Goal: Transaction & Acquisition: Book appointment/travel/reservation

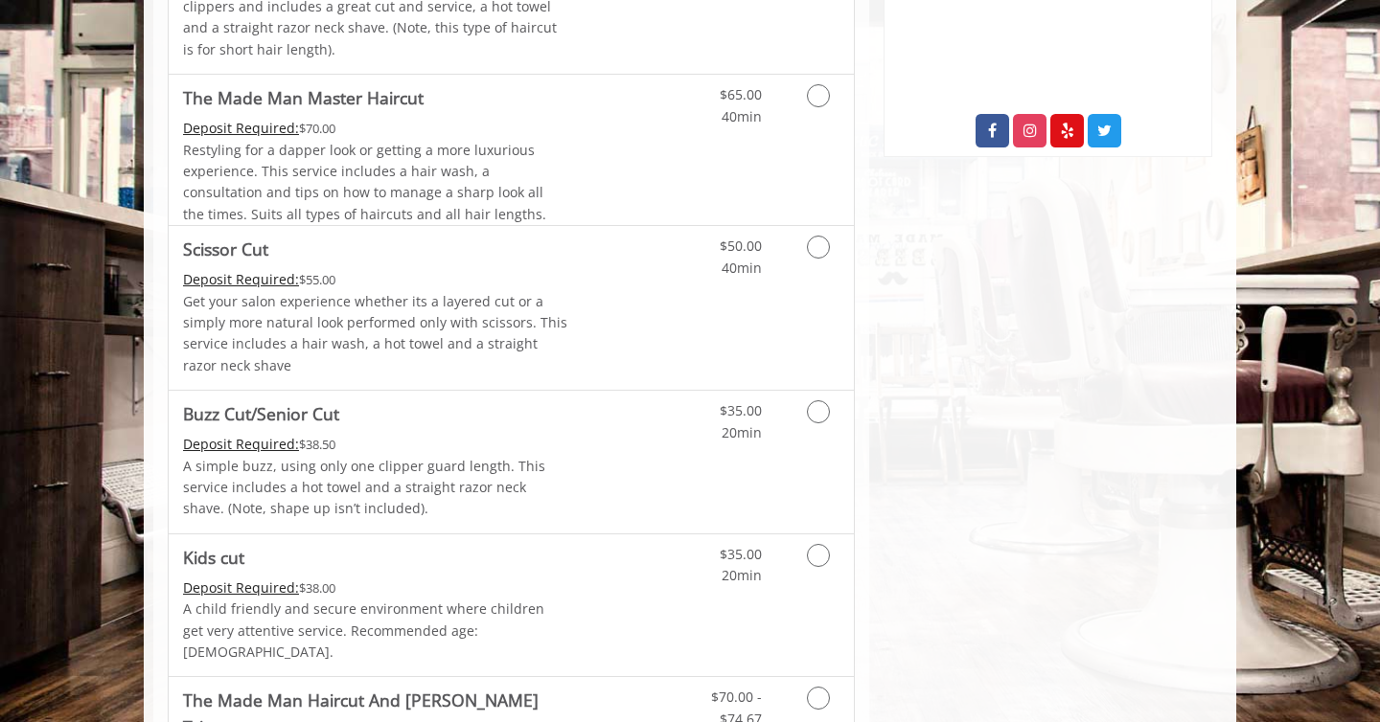
scroll to position [1264, 0]
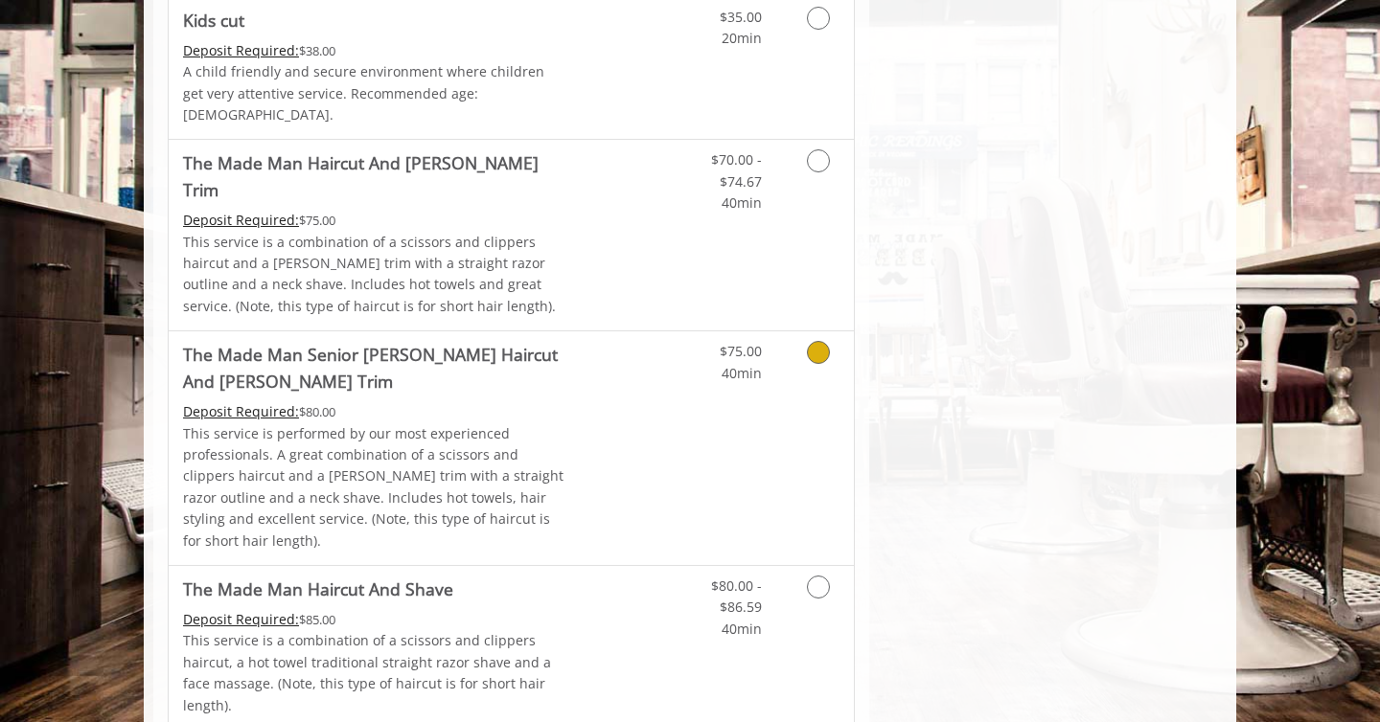
click at [633, 343] on link "Discounted Price" at bounding box center [625, 449] width 114 height 234
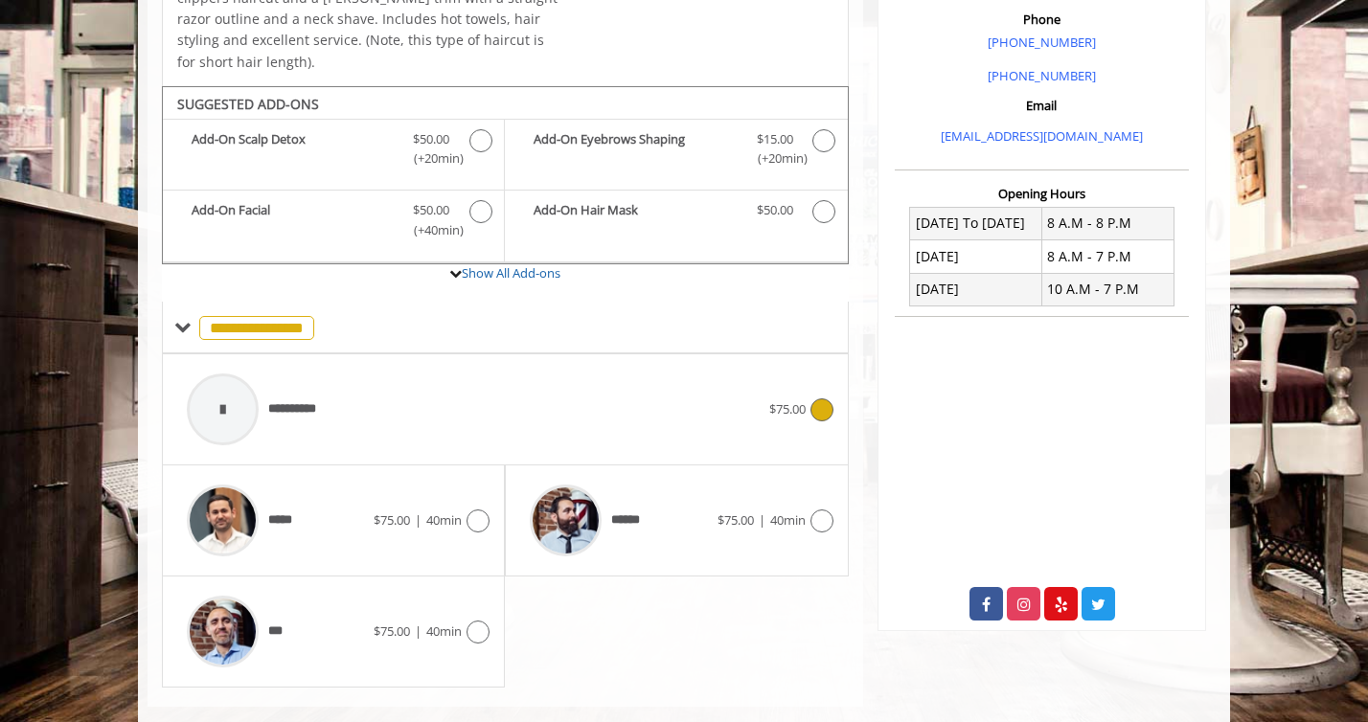
scroll to position [576, 0]
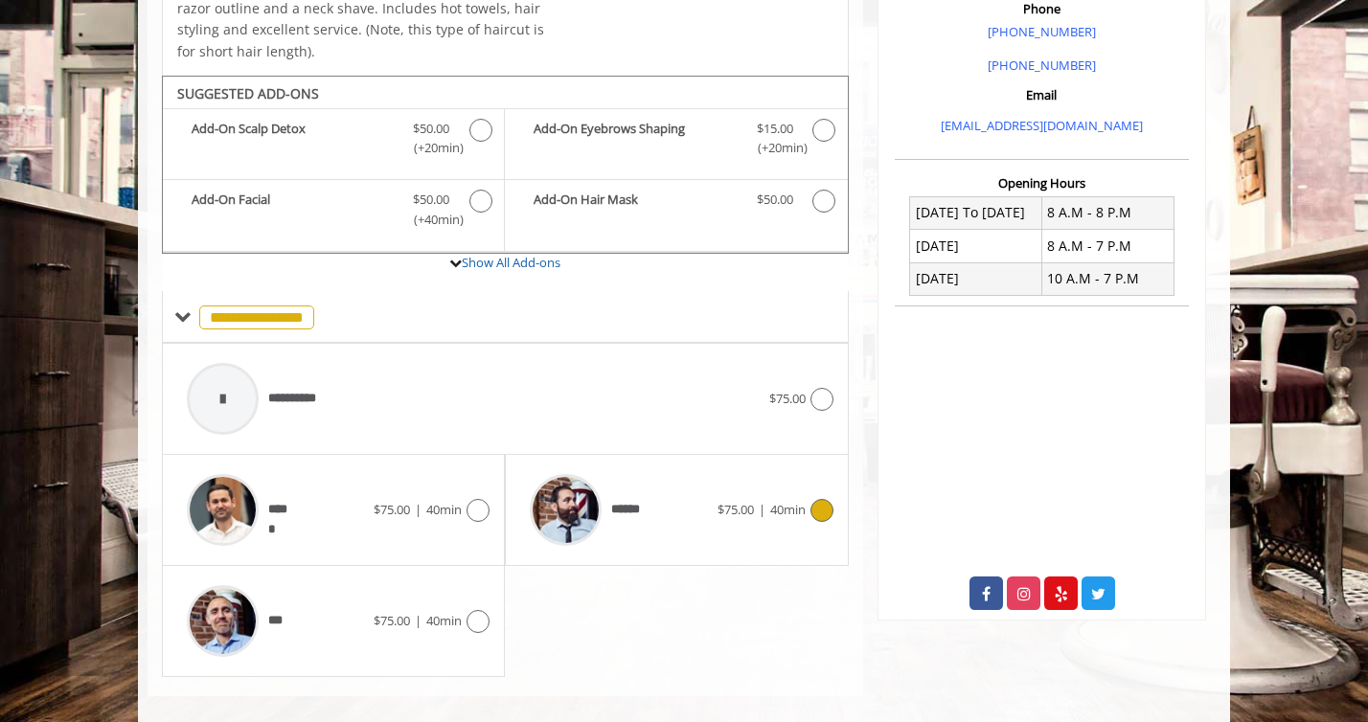
click at [646, 500] on span "******" at bounding box center [629, 510] width 37 height 20
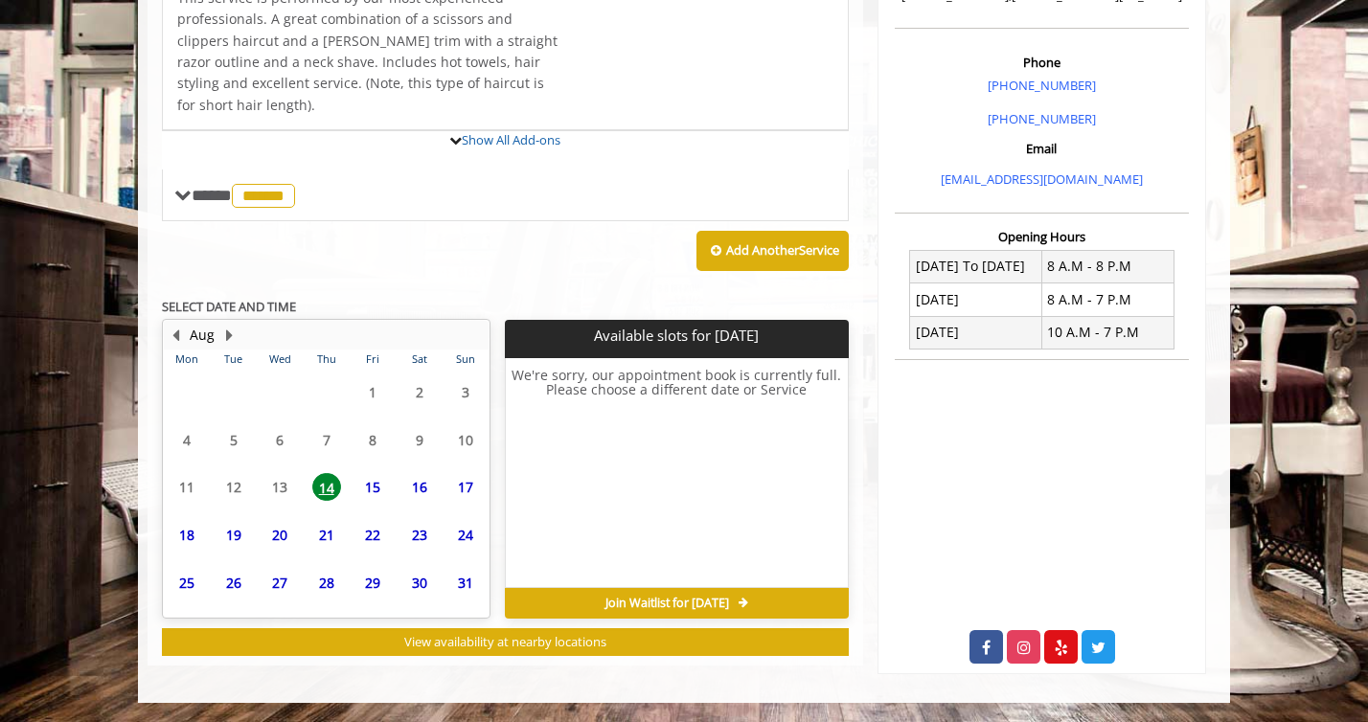
scroll to position [667, 0]
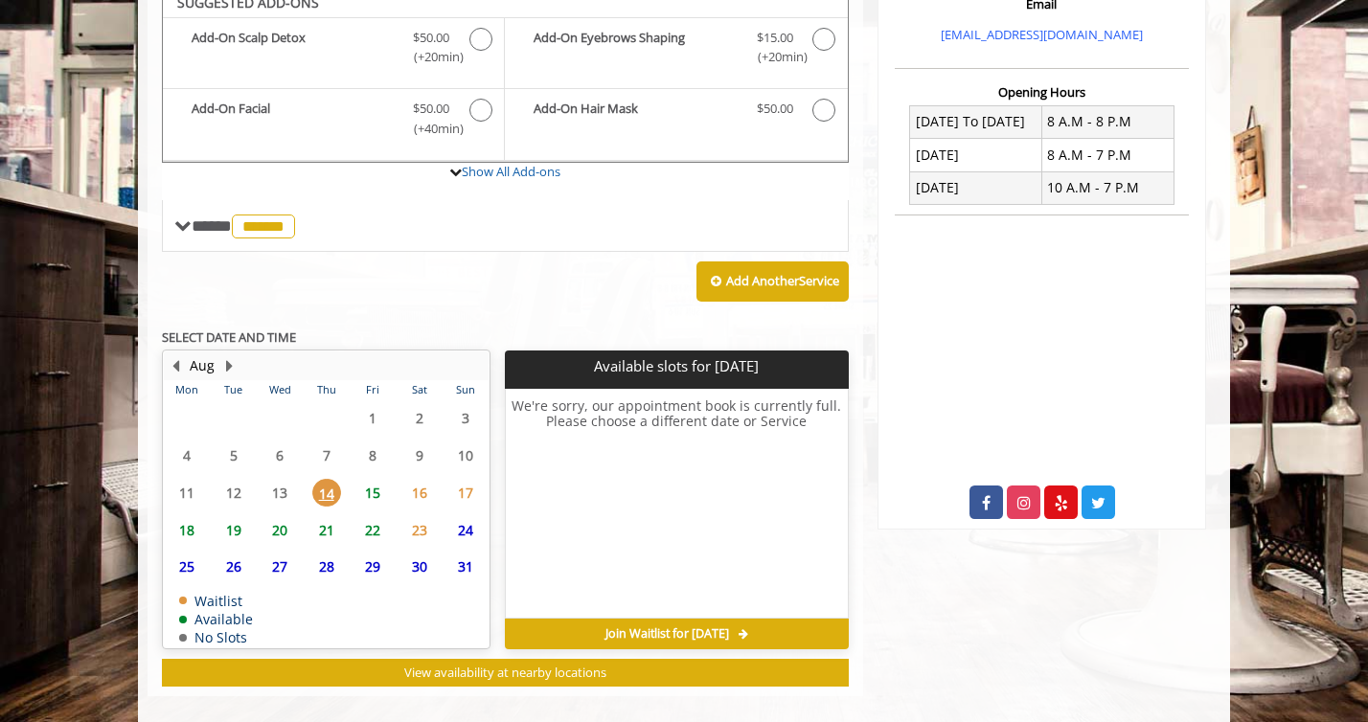
click at [374, 479] on span "15" at bounding box center [372, 493] width 29 height 28
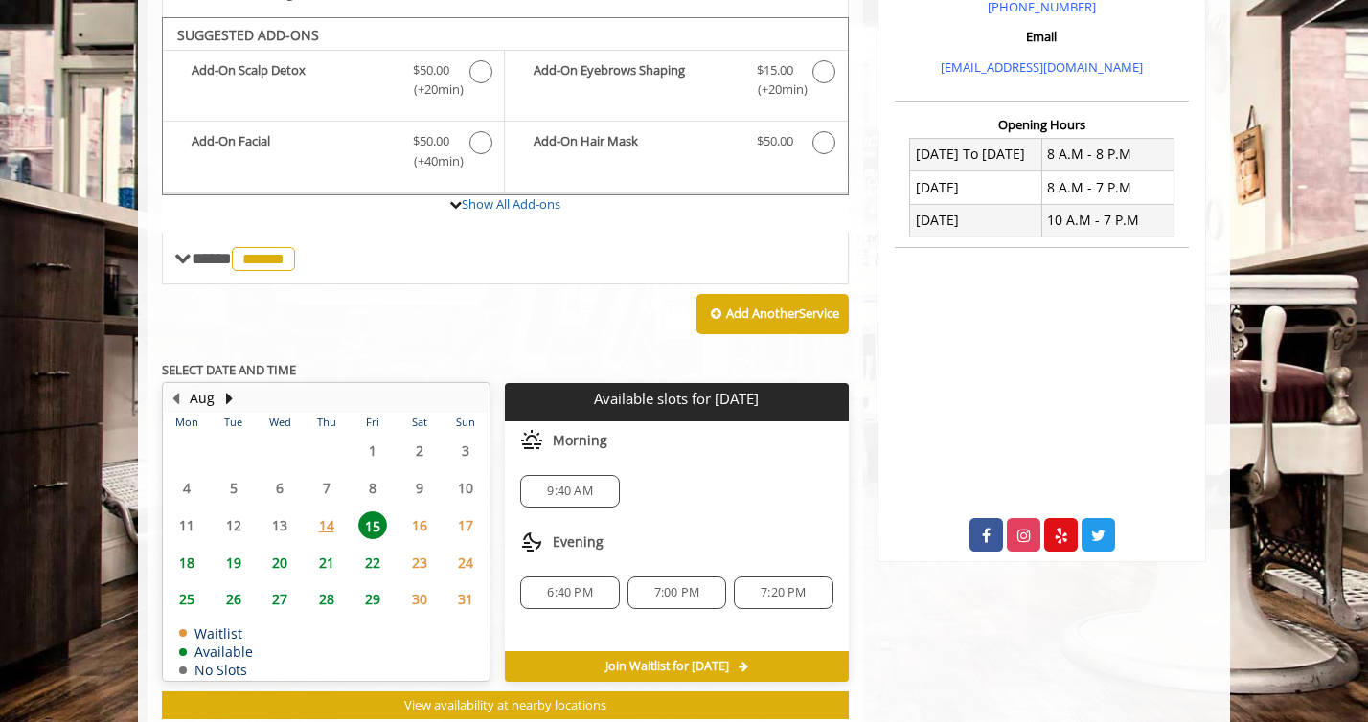
scroll to position [631, 0]
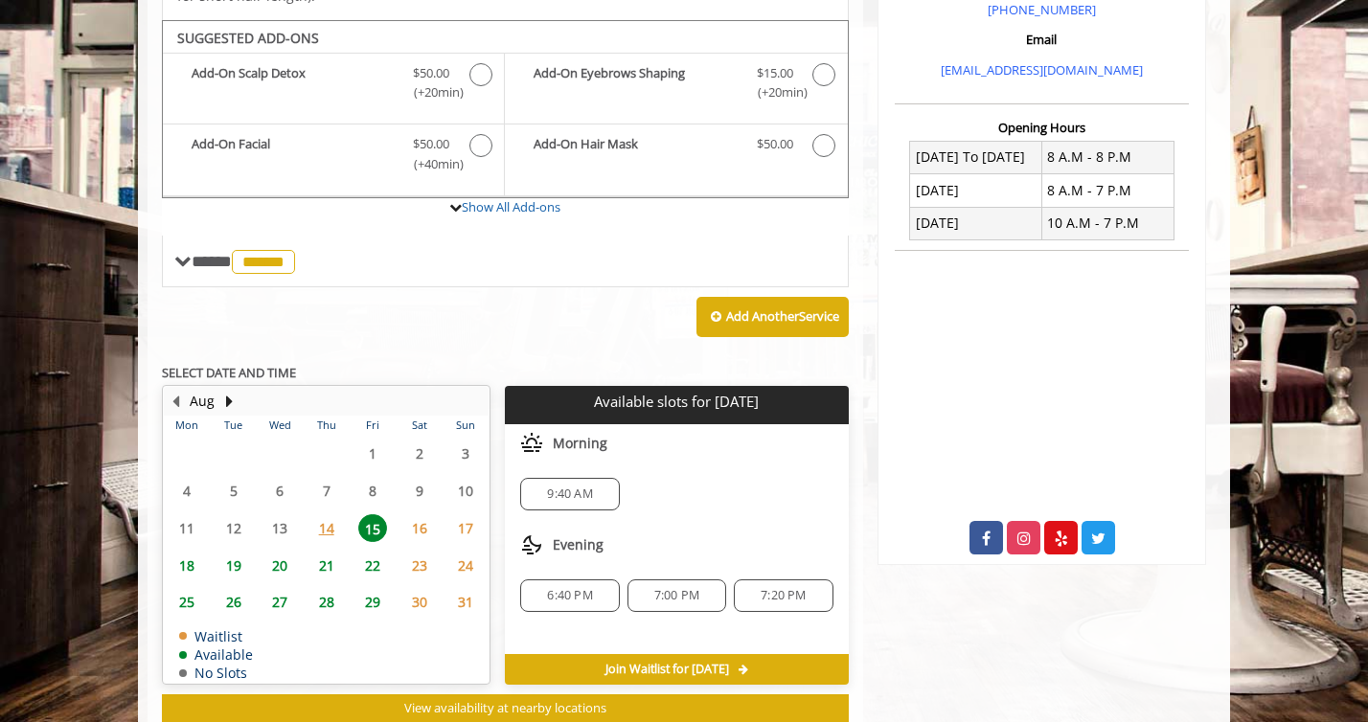
click at [574, 588] on span "6:40 PM" at bounding box center [569, 595] width 45 height 15
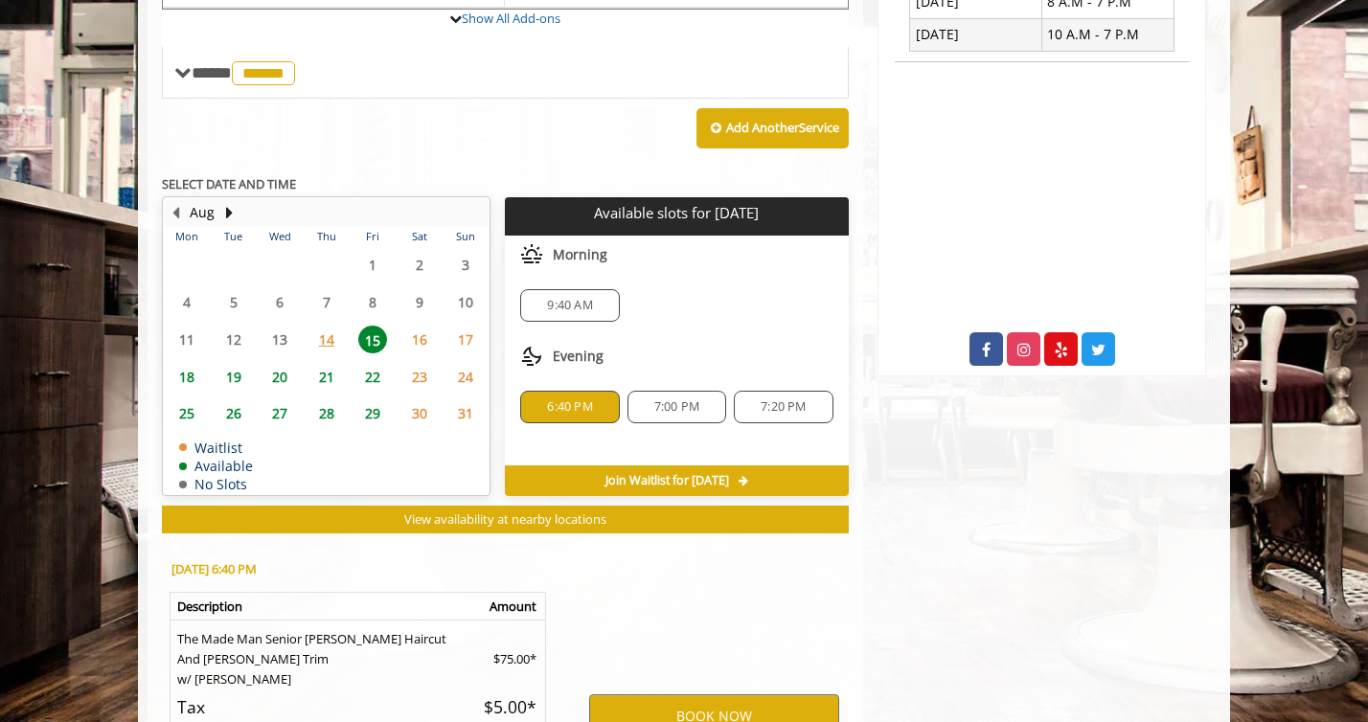
scroll to position [1033, 0]
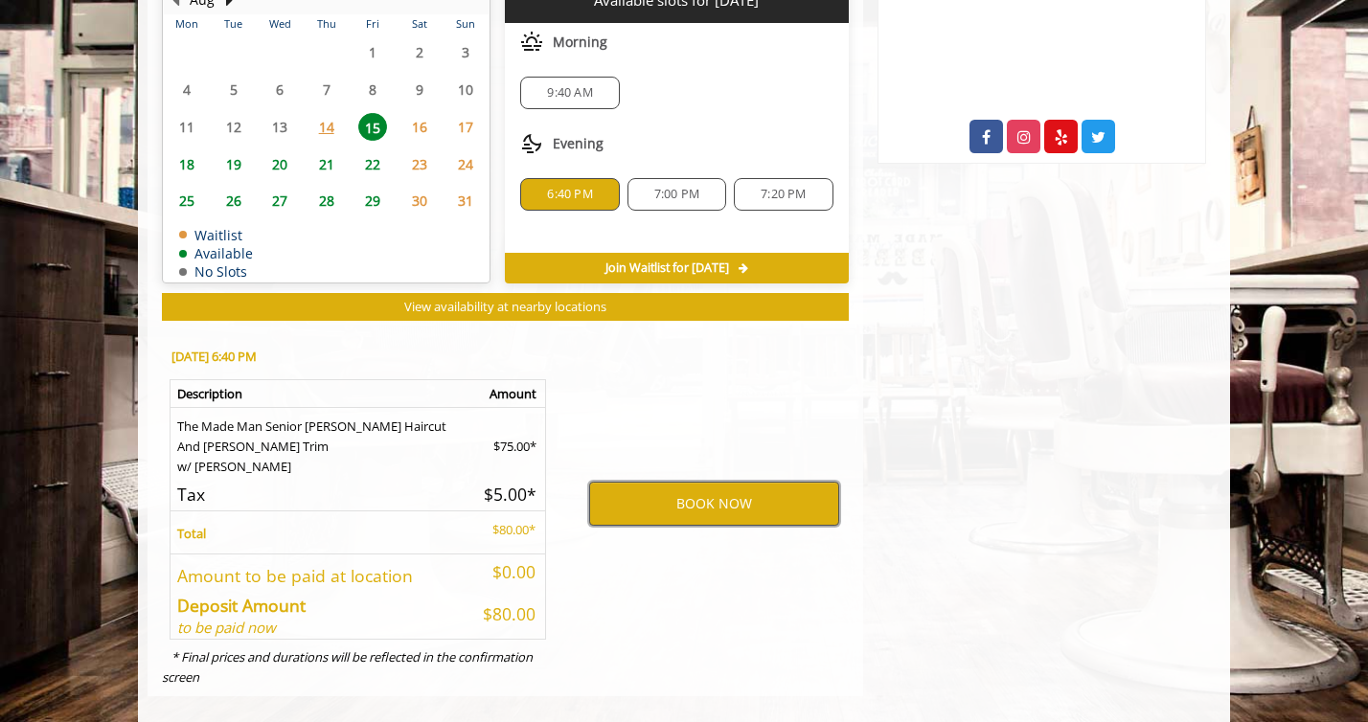
click at [636, 482] on button "BOOK NOW" at bounding box center [714, 504] width 250 height 44
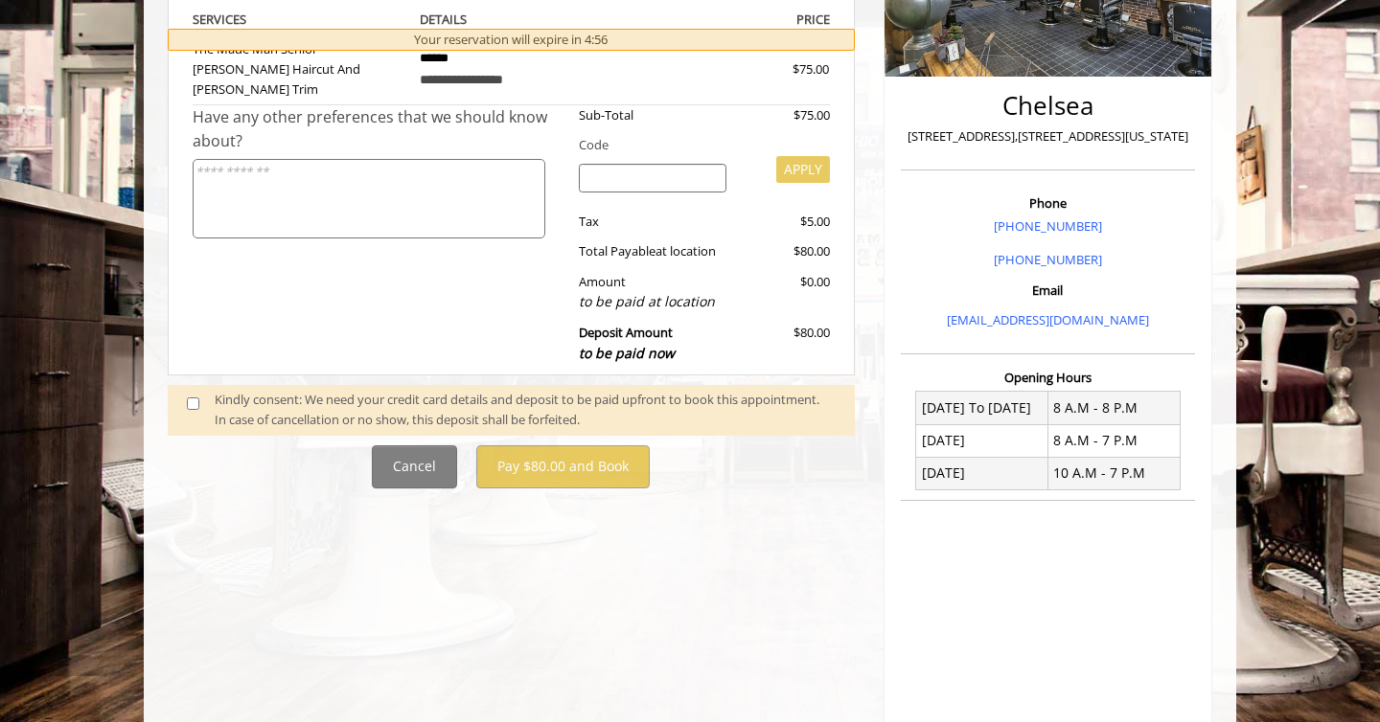
scroll to position [334, 0]
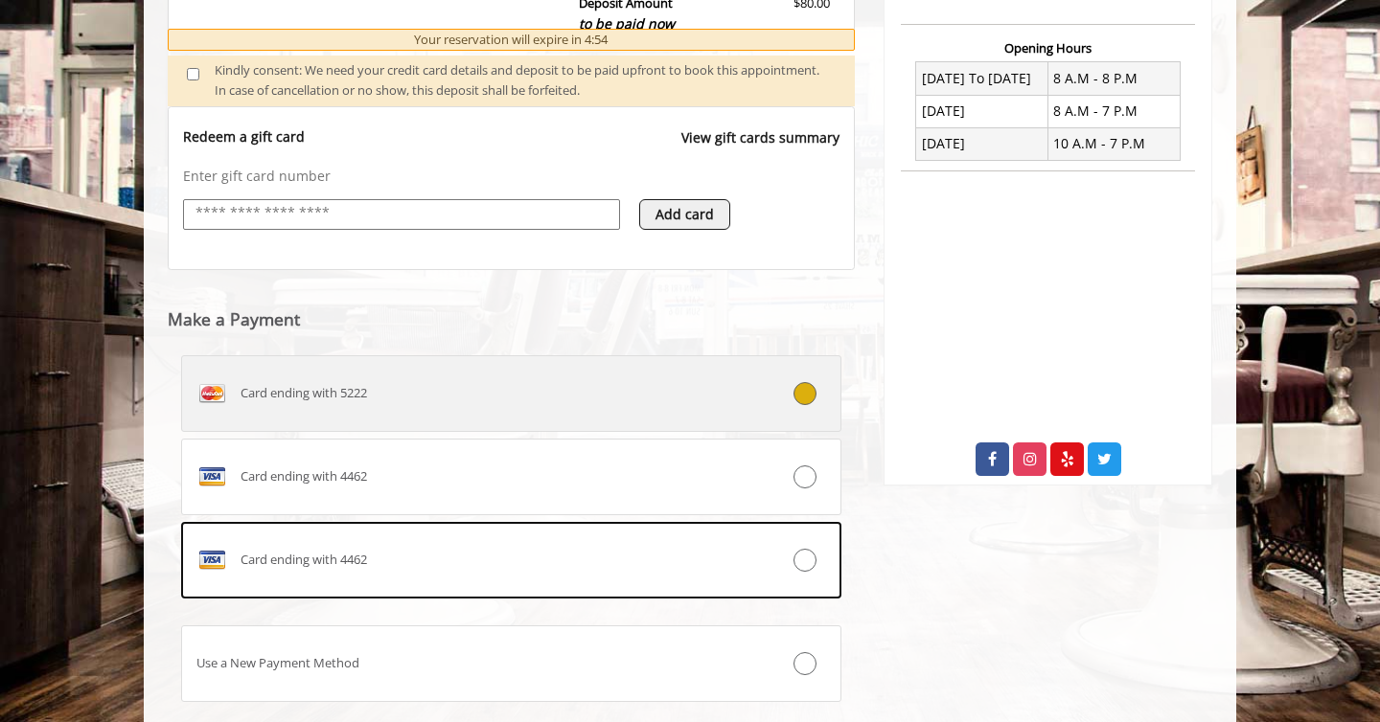
click at [484, 378] on div "Card ending with 5222" at bounding box center [456, 393] width 548 height 31
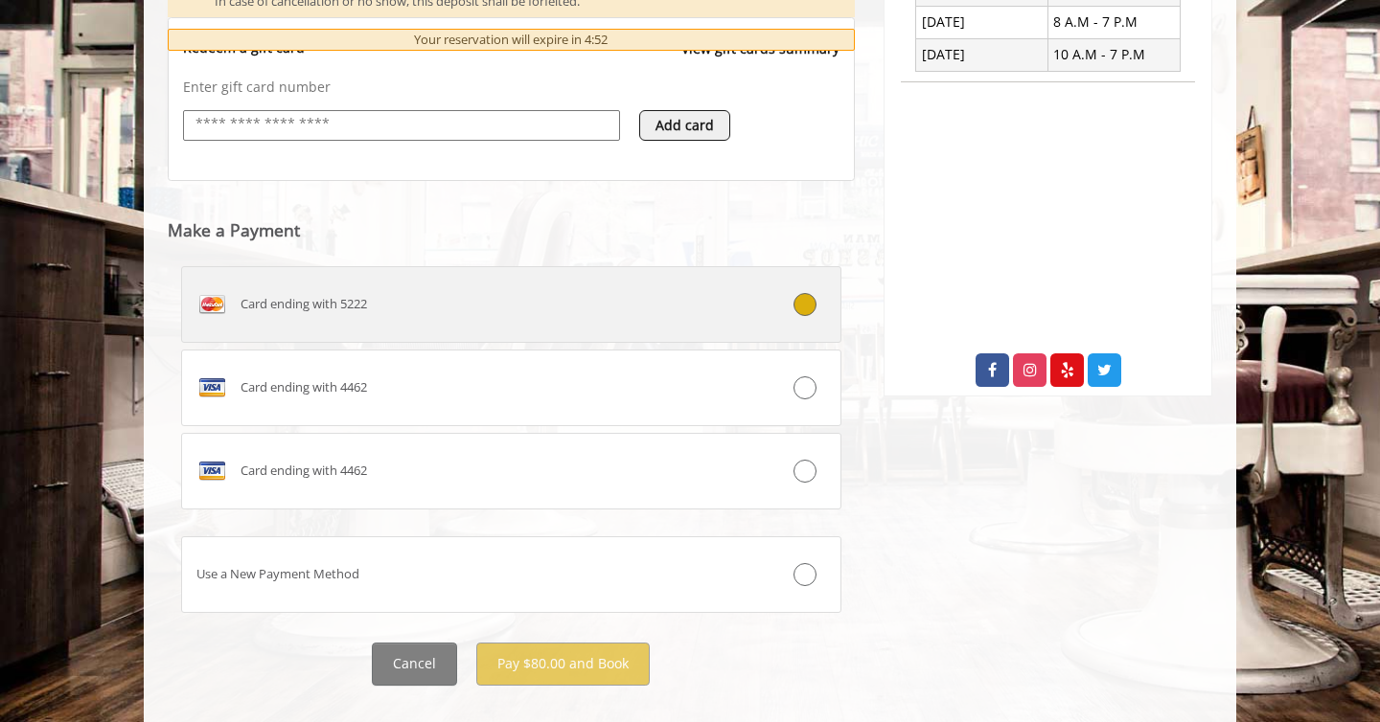
click at [531, 289] on div "Card ending with 5222" at bounding box center [456, 304] width 548 height 31
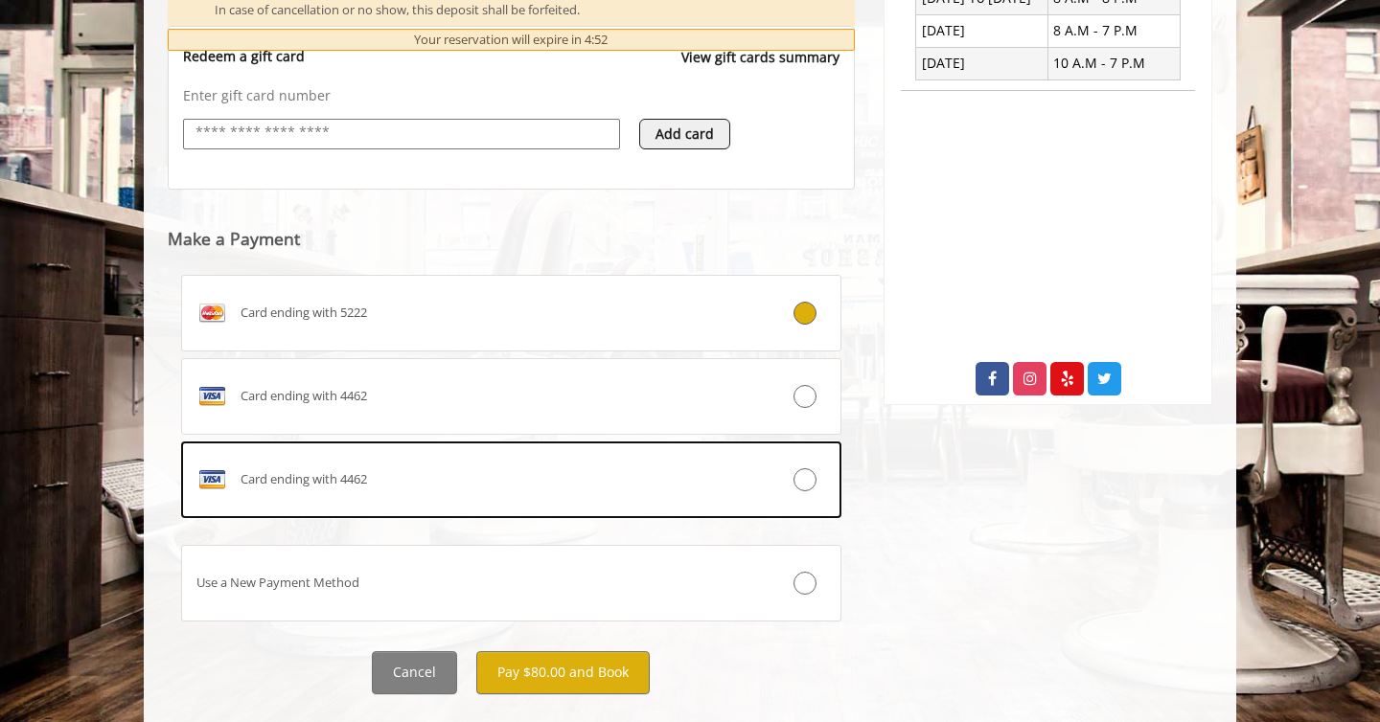
scroll to position [812, 0]
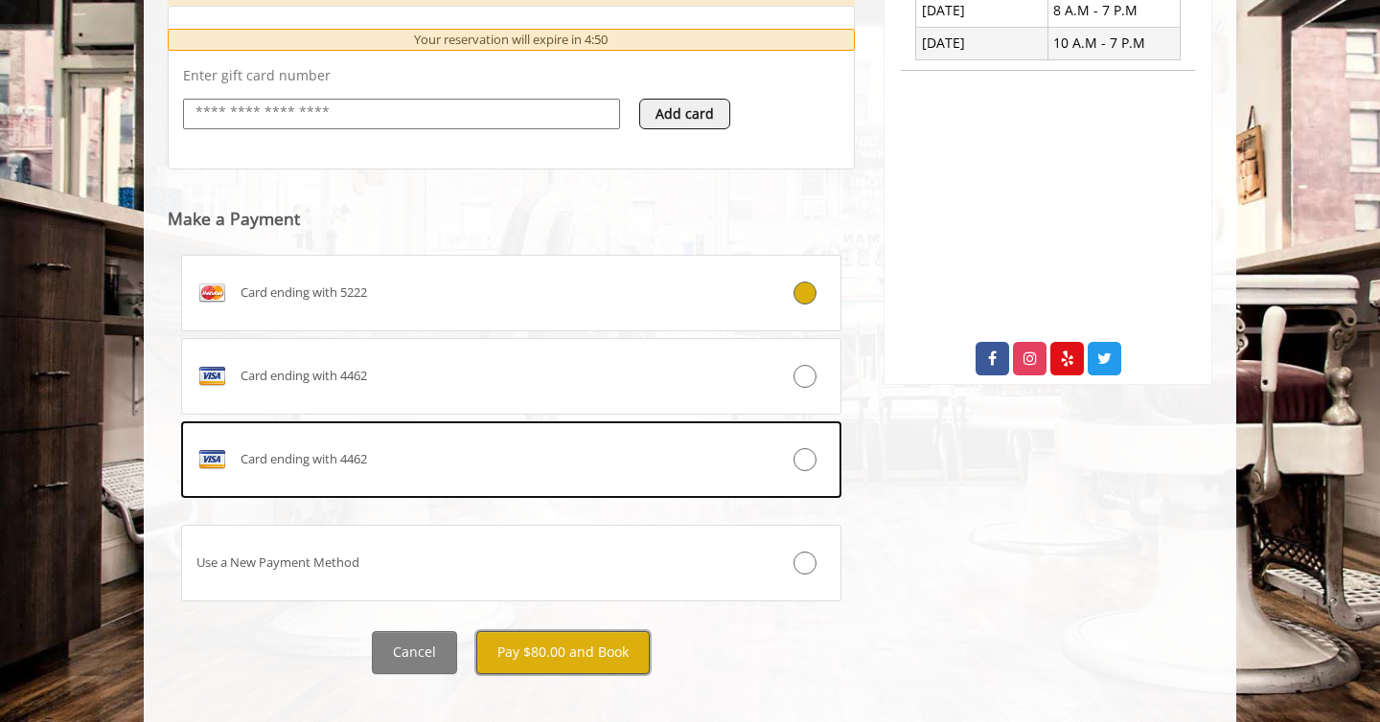
click at [569, 631] on button "Pay $80.00 and Book" at bounding box center [562, 652] width 173 height 43
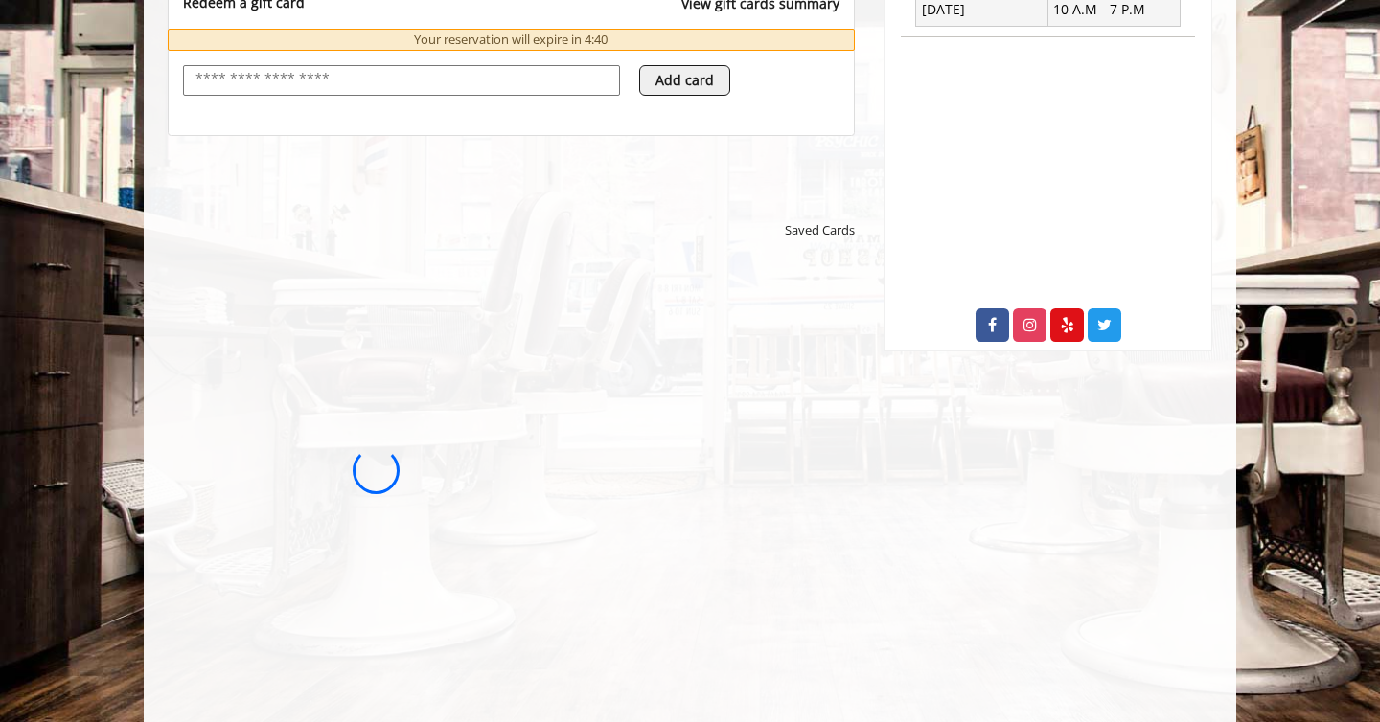
scroll to position [846, 0]
